Goal: Find specific page/section: Find specific page/section

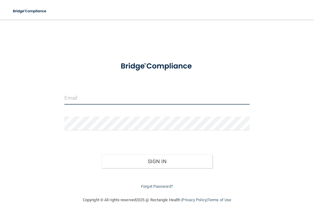
type input "[EMAIL_ADDRESS][DOMAIN_NAME]"
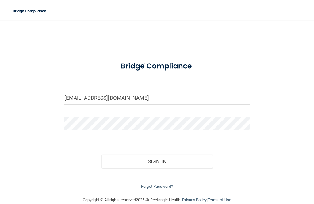
click at [157, 160] on button "Sign In" at bounding box center [156, 160] width 111 height 13
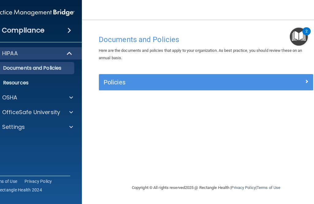
click at [309, 79] on div at bounding box center [287, 80] width 54 height 7
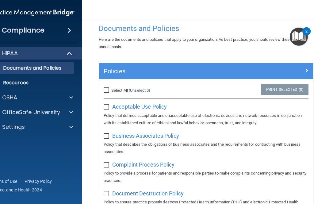
scroll to position [13, 0]
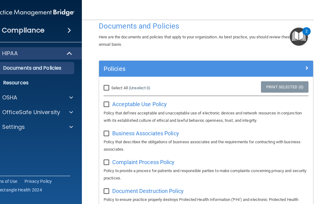
click at [17, 51] on p "HIPAA" at bounding box center [10, 53] width 16 height 7
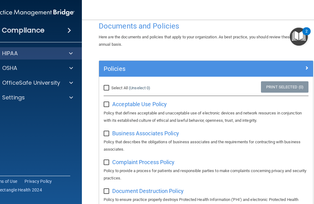
click at [14, 50] on p "HIPAA" at bounding box center [10, 53] width 16 height 7
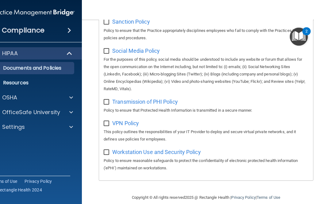
scroll to position [543, 0]
click at [67, 100] on div at bounding box center [70, 97] width 15 height 7
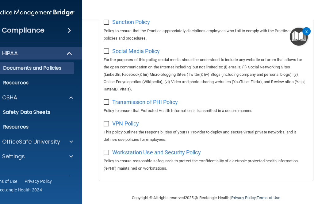
click at [16, 111] on p "Safety Data Sheets" at bounding box center [30, 112] width 84 height 6
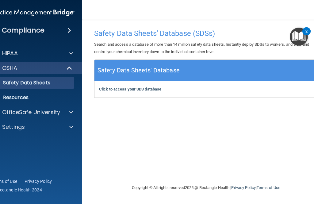
click at [10, 54] on p "HIPAA" at bounding box center [10, 53] width 16 height 7
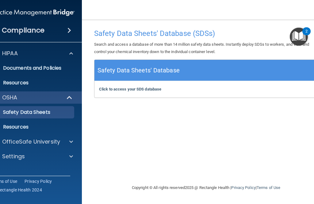
click at [12, 69] on p "Documents and Policies" at bounding box center [30, 68] width 84 height 6
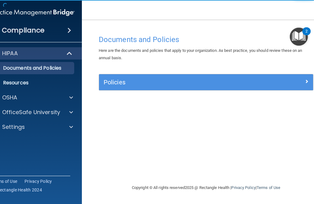
click at [302, 78] on div at bounding box center [287, 80] width 54 height 7
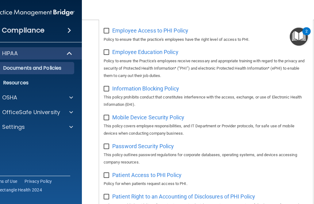
scroll to position [229, 0]
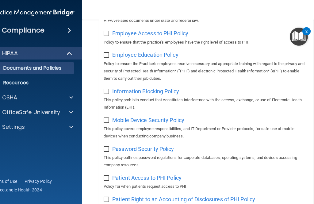
click at [70, 114] on span at bounding box center [71, 112] width 4 height 7
